Goal: Information Seeking & Learning: Learn about a topic

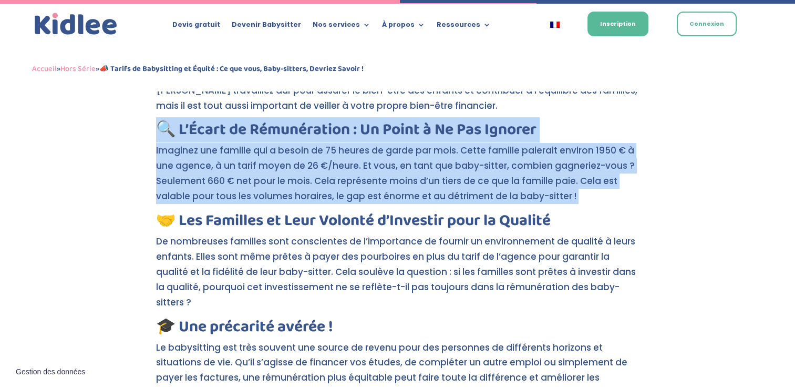
scroll to position [339, 0]
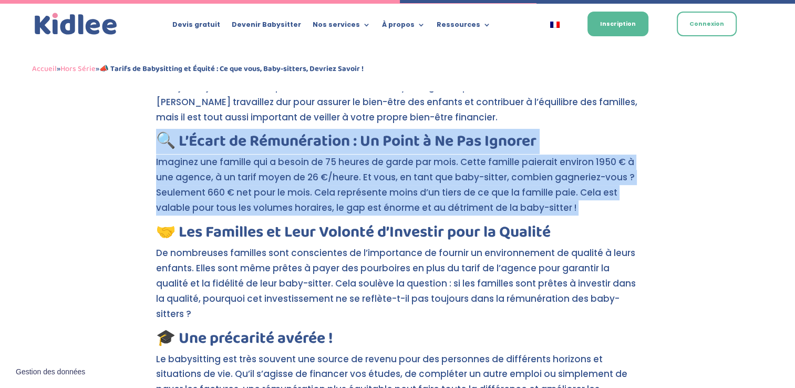
click at [369, 194] on p "Imaginez une famille qui a besoin de 75 heures de garde par mois. Cette famille…" at bounding box center [397, 189] width 483 height 70
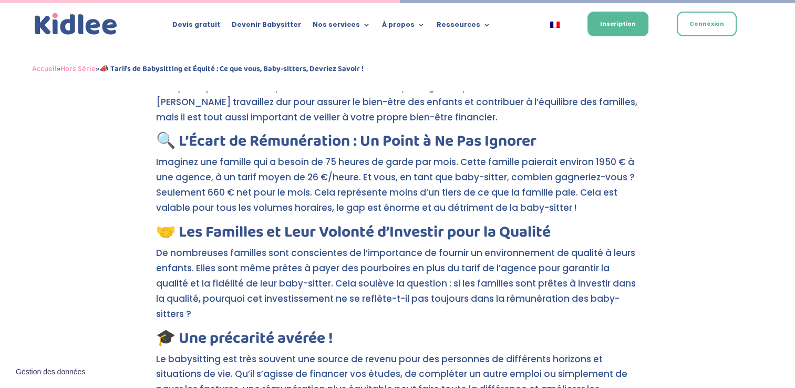
drag, startPoint x: 354, startPoint y: 171, endPoint x: 599, endPoint y: 212, distance: 248.2
click at [599, 212] on p "Imaginez une famille qui a besoin de 75 heures de garde par mois. Cette famille…" at bounding box center [397, 189] width 483 height 70
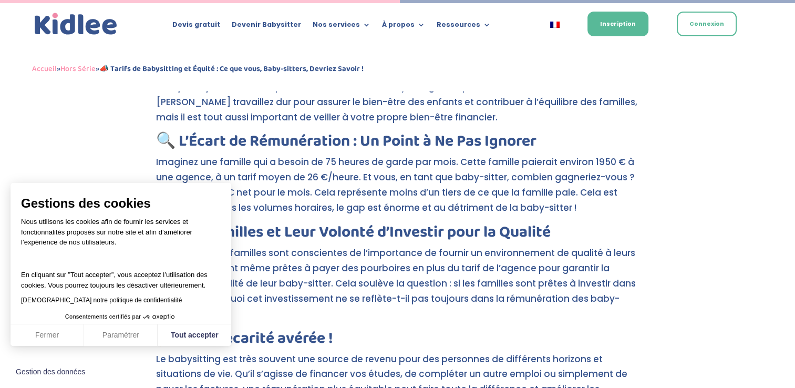
click at [599, 212] on p "Imaginez une famille qui a besoin de 75 heures de garde par mois. Cette famille…" at bounding box center [397, 189] width 483 height 70
drag, startPoint x: 601, startPoint y: 129, endPoint x: 618, endPoint y: 212, distance: 84.7
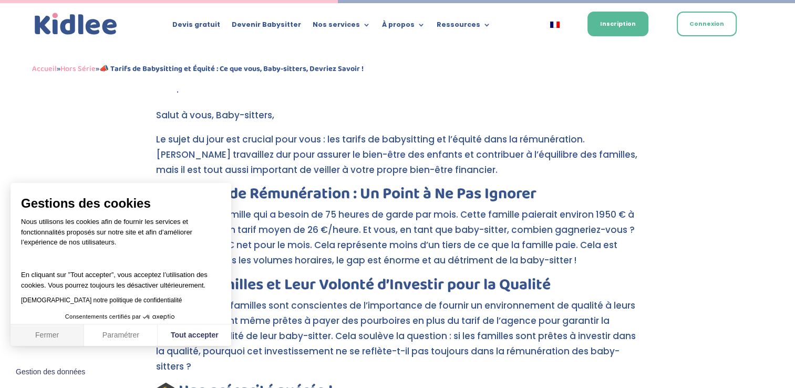
click at [26, 339] on button "Fermer" at bounding box center [48, 335] width 74 height 22
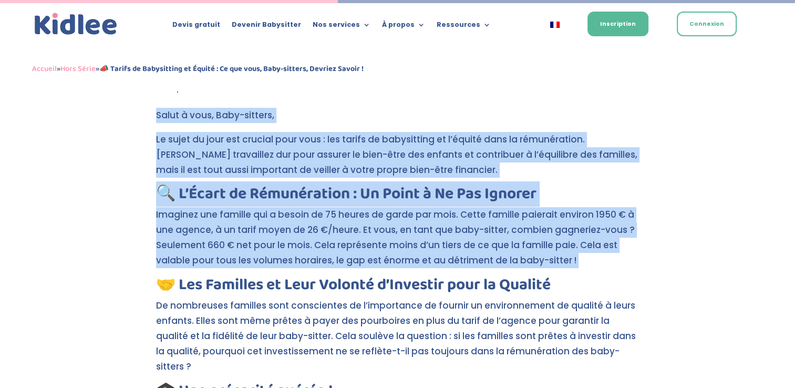
drag, startPoint x: 146, startPoint y: 281, endPoint x: 126, endPoint y: 118, distance: 163.5
click at [126, 118] on div "📣 Tarifs de Babysitting et Équité : Ce que vous, Baby-sitters, Devriez Savoir !…" at bounding box center [397, 321] width 795 height 1009
click at [115, 213] on div "📣 Tarifs de Babysitting et Équité : Ce que vous, Baby-sitters, Devriez Savoir !…" at bounding box center [397, 321] width 795 height 1009
drag, startPoint x: 122, startPoint y: 122, endPoint x: 120, endPoint y: 291, distance: 169.2
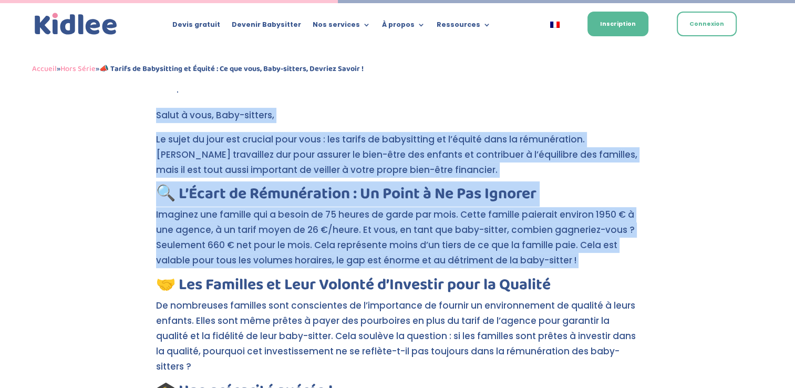
click at [120, 291] on div "📣 Tarifs de Babysitting et Équité : Ce que vous, Baby-sitters, Devriez Savoir !…" at bounding box center [397, 321] width 795 height 1009
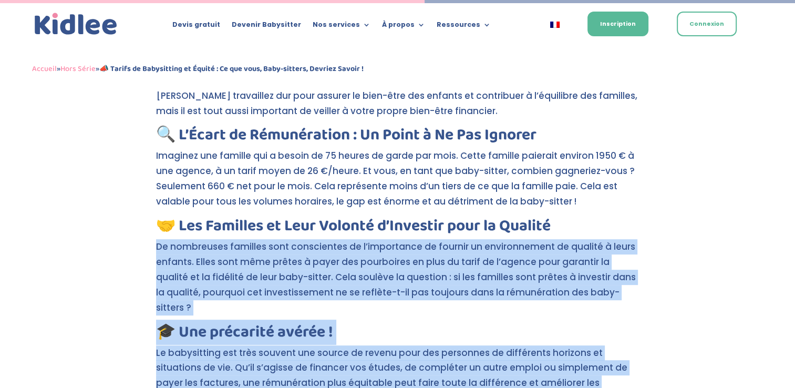
scroll to position [359, 0]
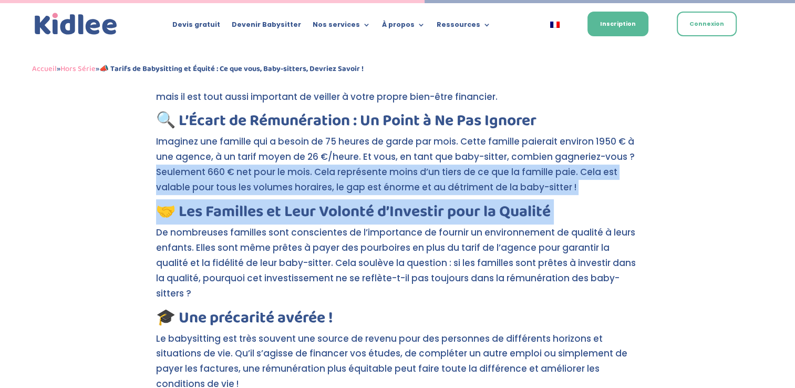
drag, startPoint x: 124, startPoint y: 309, endPoint x: 109, endPoint y: 167, distance: 142.6
click at [109, 167] on div "📣 Tarifs de Babysitting et Équité : Ce que vous, Baby-sitters, Devriez Savoir !…" at bounding box center [397, 248] width 795 height 1009
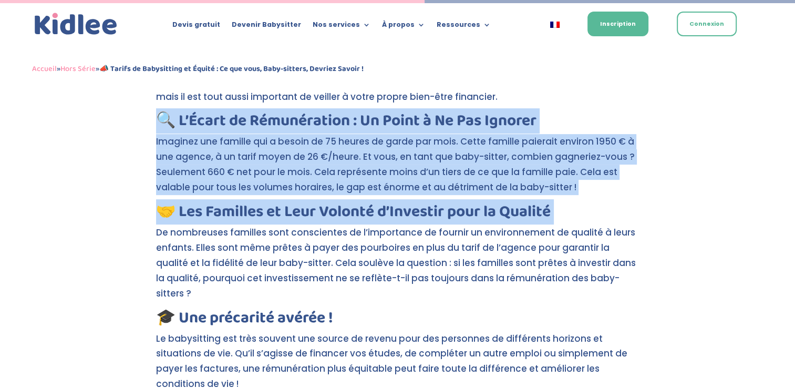
drag, startPoint x: 109, startPoint y: 167, endPoint x: 99, endPoint y: 226, distance: 60.3
click at [99, 226] on div "📣 Tarifs de Babysitting et Équité : Ce que vous, Baby-sitters, Devriez Savoir !…" at bounding box center [397, 248] width 795 height 1009
click at [104, 194] on div "📣 Tarifs de Babysitting et Équité : Ce que vous, Baby-sitters, Devriez Savoir !…" at bounding box center [397, 248] width 795 height 1009
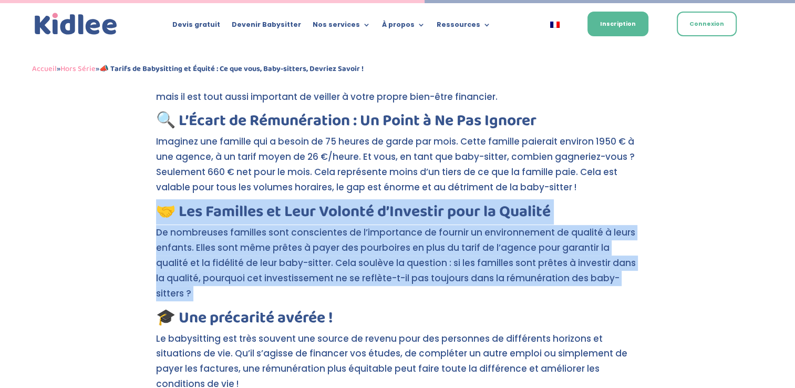
drag, startPoint x: 100, startPoint y: 251, endPoint x: 105, endPoint y: 305, distance: 53.8
click at [105, 305] on div "📣 Tarifs de Babysitting et Équité : Ce que vous, Baby-sitters, Devriez Savoir !…" at bounding box center [397, 248] width 795 height 1009
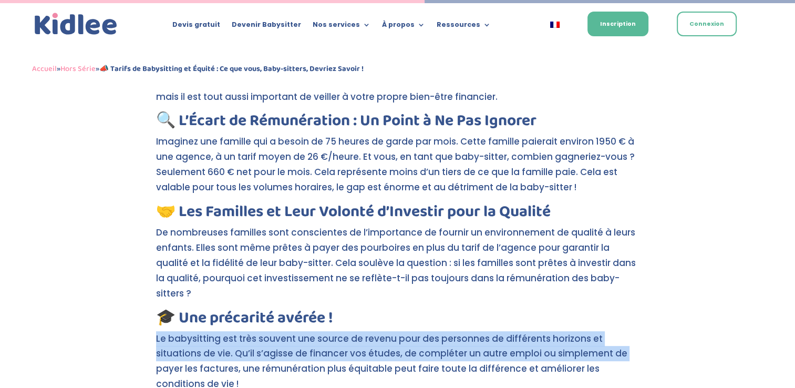
drag, startPoint x: 107, startPoint y: 344, endPoint x: 103, endPoint y: 316, distance: 27.6
click at [103, 316] on div "📣 Tarifs de Babysitting et Équité : Ce que vous, Baby-sitters, Devriez Savoir !…" at bounding box center [397, 248] width 795 height 1009
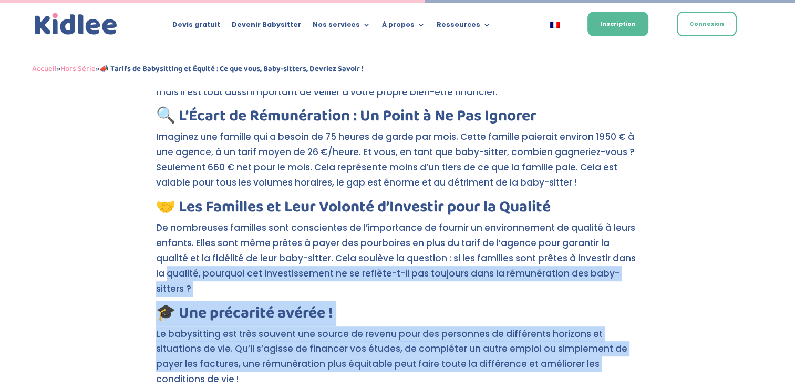
drag, startPoint x: 103, startPoint y: 316, endPoint x: 101, endPoint y: 380, distance: 64.1
click at [101, 380] on div "📣 Tarifs de Babysitting et Équité : Ce que vous, Baby-sitters, Devriez Savoir !…" at bounding box center [397, 243] width 795 height 1009
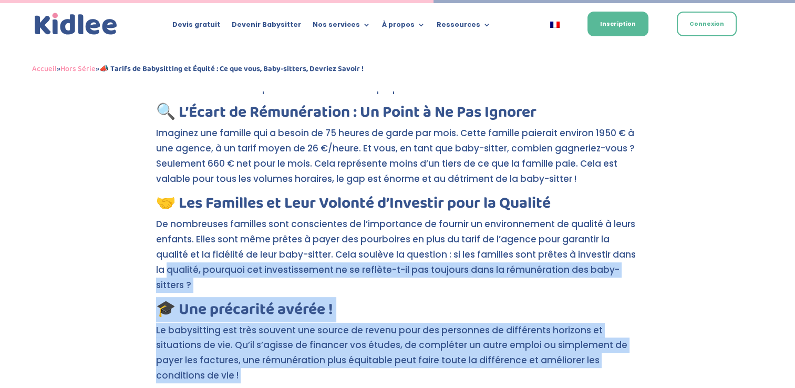
click at [91, 317] on div "📣 Tarifs de Babysitting et Équité : Ce que vous, Baby-sitters, Devriez Savoir !…" at bounding box center [397, 239] width 795 height 1009
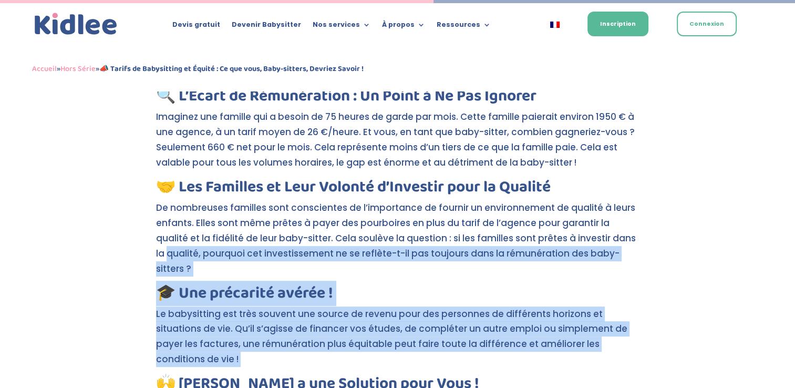
drag, startPoint x: 90, startPoint y: 285, endPoint x: 90, endPoint y: 382, distance: 96.7
click at [90, 382] on div "📣 Tarifs de Babysitting et Équité : Ce que vous, Baby-sitters, Devriez Savoir !…" at bounding box center [397, 223] width 795 height 1009
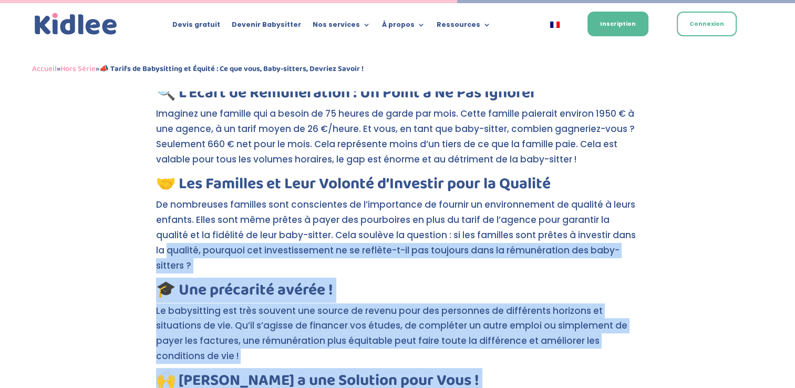
drag, startPoint x: 90, startPoint y: 382, endPoint x: 88, endPoint y: 367, distance: 15.4
click at [88, 367] on div "📣 Tarifs de Babysitting et Équité : Ce que vous, Baby-sitters, Devriez Savoir !…" at bounding box center [397, 220] width 795 height 1009
click at [76, 257] on div "📣 Tarifs de Babysitting et Équité : Ce que vous, Baby-sitters, Devriez Savoir !…" at bounding box center [397, 220] width 795 height 1009
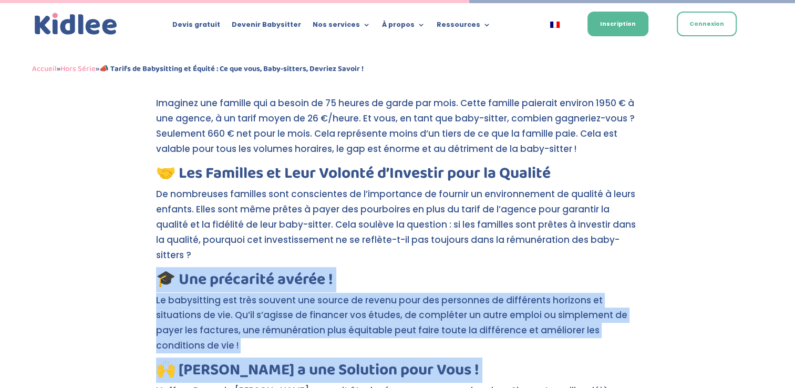
scroll to position [413, 0]
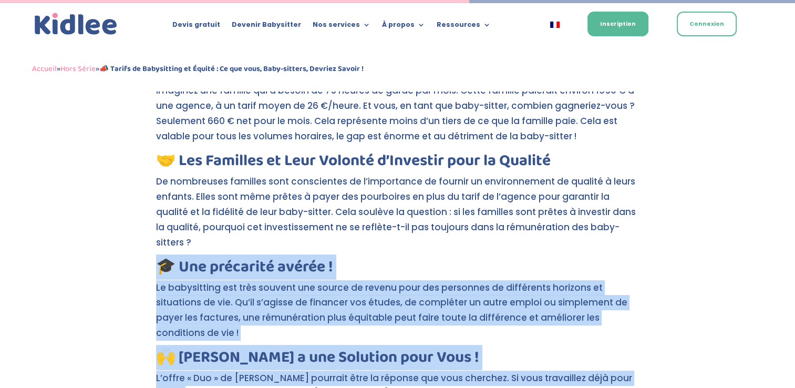
drag, startPoint x: 77, startPoint y: 268, endPoint x: 84, endPoint y: 382, distance: 114.2
click at [84, 382] on div "📣 Tarifs de Babysitting et Équité : Ce que vous, Baby-sitters, Devriez Savoir !…" at bounding box center [397, 197] width 795 height 1009
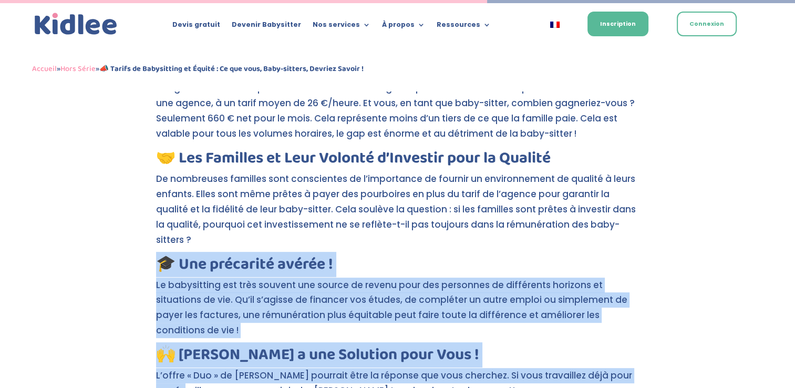
drag, startPoint x: 84, startPoint y: 382, endPoint x: 82, endPoint y: 364, distance: 19.0
click at [82, 364] on div "📣 Tarifs de Babysitting et Équité : Ce que vous, Baby-sitters, Devriez Savoir !…" at bounding box center [397, 194] width 795 height 1009
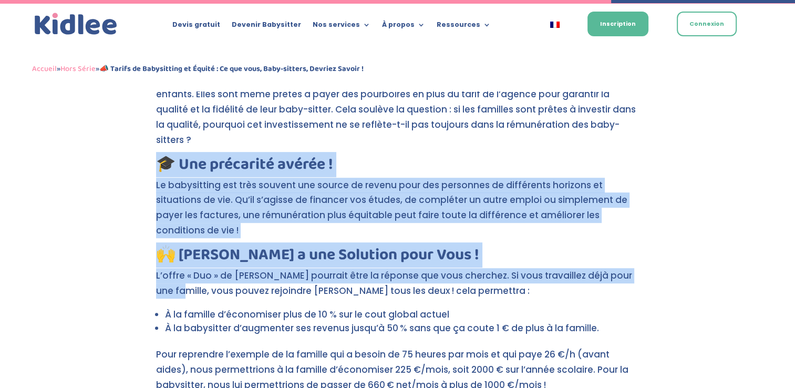
scroll to position [518, 0]
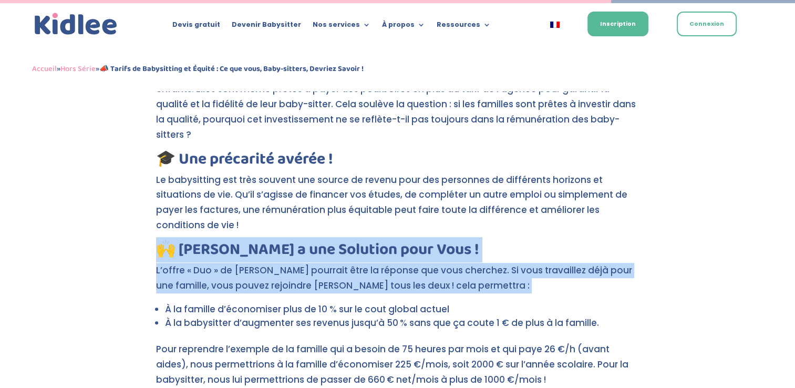
drag, startPoint x: 78, startPoint y: 294, endPoint x: 86, endPoint y: 247, distance: 47.4
click at [86, 247] on div "📣 Tarifs de Babysitting et Équité : Ce que vous, Baby-sitters, Devriez Savoir !…" at bounding box center [397, 89] width 795 height 1009
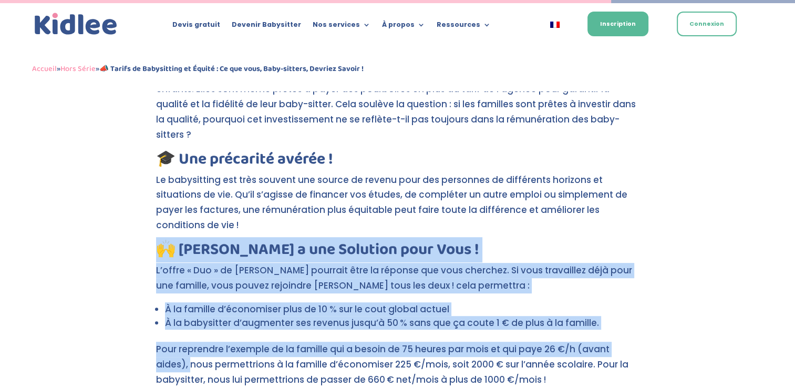
drag, startPoint x: 85, startPoint y: 341, endPoint x: 88, endPoint y: 230, distance: 110.9
click at [88, 230] on div "📣 Tarifs de Babysitting et Équité : Ce que vous, Baby-sitters, Devriez Savoir !…" at bounding box center [397, 89] width 795 height 1009
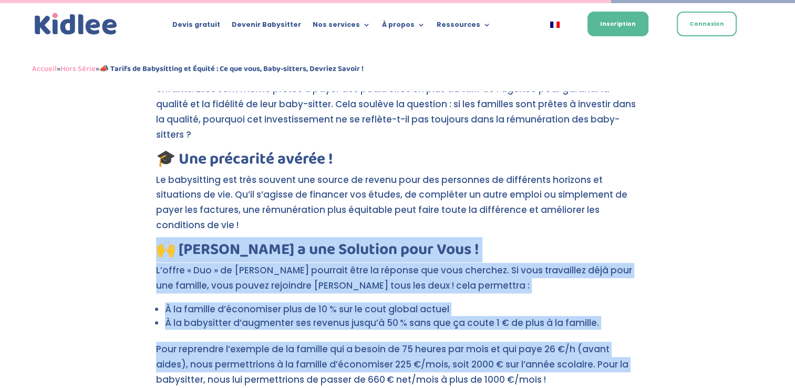
drag, startPoint x: 80, startPoint y: 361, endPoint x: 85, endPoint y: 237, distance: 124.6
click at [85, 237] on div "📣 Tarifs de Babysitting et Équité : Ce que vous, Baby-sitters, Devriez Savoir !…" at bounding box center [397, 89] width 795 height 1009
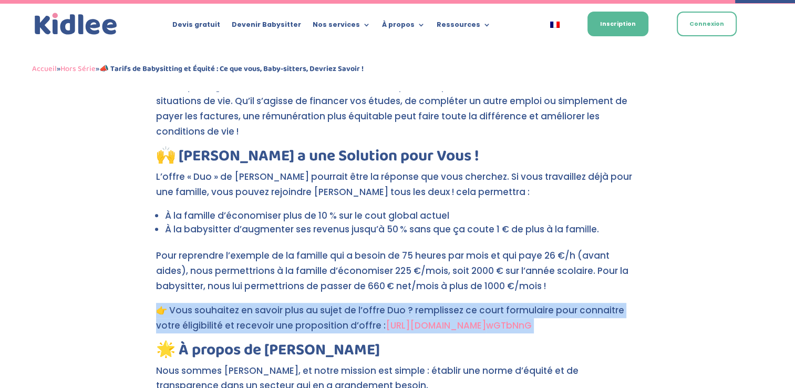
scroll to position [623, 0]
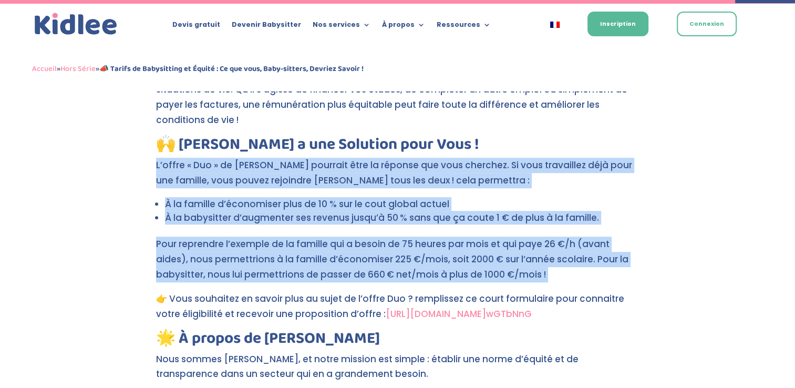
drag, startPoint x: 80, startPoint y: 387, endPoint x: 91, endPoint y: 141, distance: 246.6
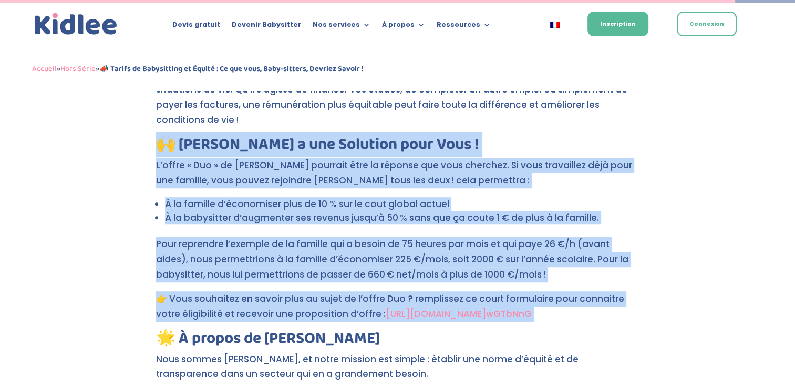
drag, startPoint x: 88, startPoint y: 315, endPoint x: 111, endPoint y: 133, distance: 182.7
drag, startPoint x: 111, startPoint y: 220, endPoint x: 123, endPoint y: 285, distance: 66.7
copy div "🙌 [PERSON_NAME] a une Solution pour Vous ! L’offre « Duo » de [PERSON_NAME] pou…"
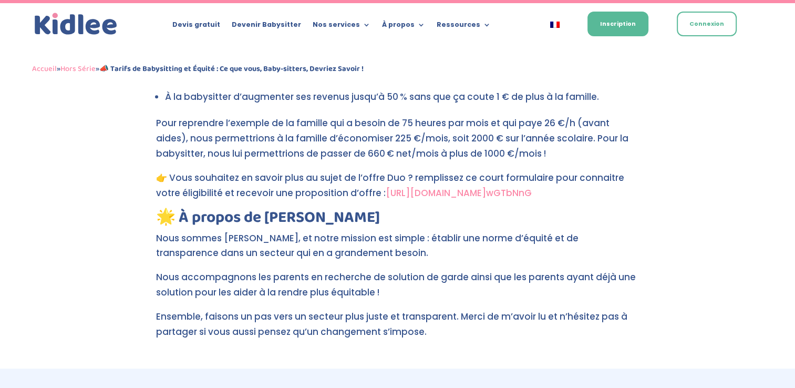
scroll to position [781, 0]
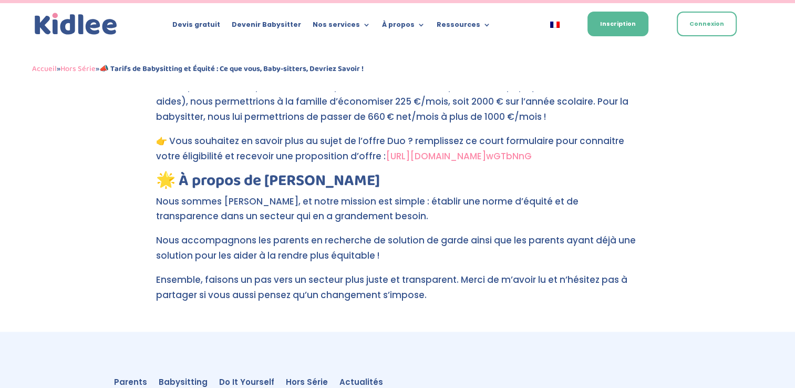
click at [437, 150] on link "[URL][DOMAIN_NAME]" at bounding box center [436, 156] width 100 height 13
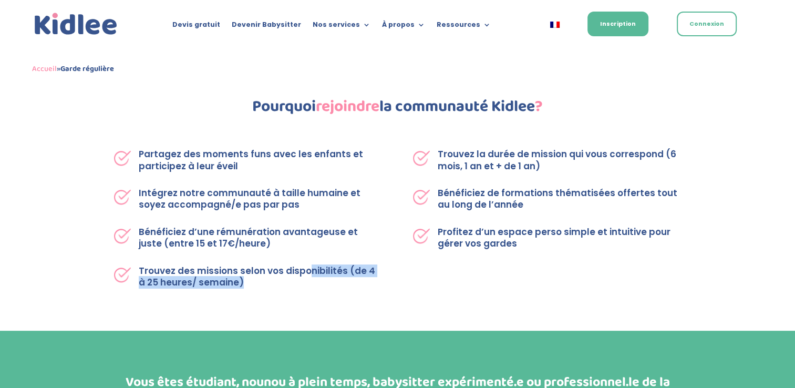
drag, startPoint x: 307, startPoint y: 223, endPoint x: 306, endPoint y: 267, distance: 44.1
click at [306, 267] on div "Partagez des moments funs avec les enfants et participez à leur éveil Intégrez …" at bounding box center [248, 218] width 268 height 140
drag, startPoint x: 290, startPoint y: 229, endPoint x: 275, endPoint y: 282, distance: 54.7
click at [275, 282] on p "Trouvez des missions selon vos disponibilités (de 4 à 25 heures/ semaine)" at bounding box center [260, 276] width 243 height 23
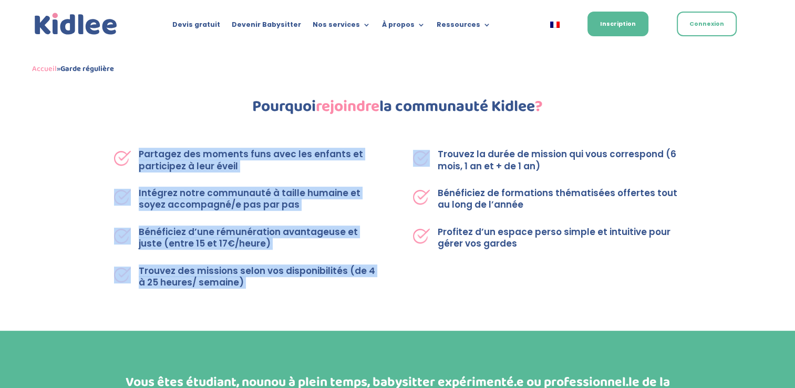
drag, startPoint x: 275, startPoint y: 282, endPoint x: 168, endPoint y: 152, distance: 167.9
click at [168, 152] on div "Partagez des moments funs avec les enfants et participez à leur éveil Intégrez …" at bounding box center [248, 218] width 268 height 140
